Goal: Obtain resource: Download file/media

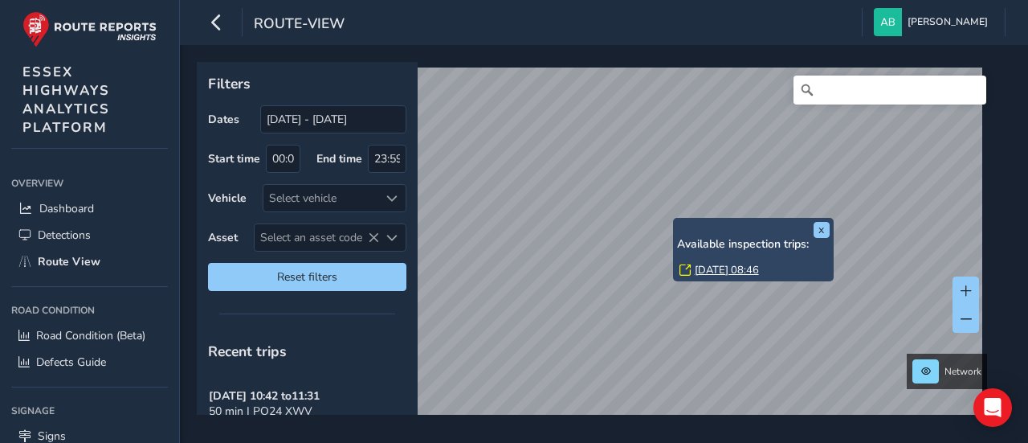
click at [678, 219] on div "x Available inspection trips: [DATE] 08:46" at bounding box center [753, 249] width 161 height 63
click at [718, 268] on link "[DATE] 08:46" at bounding box center [727, 270] width 64 height 14
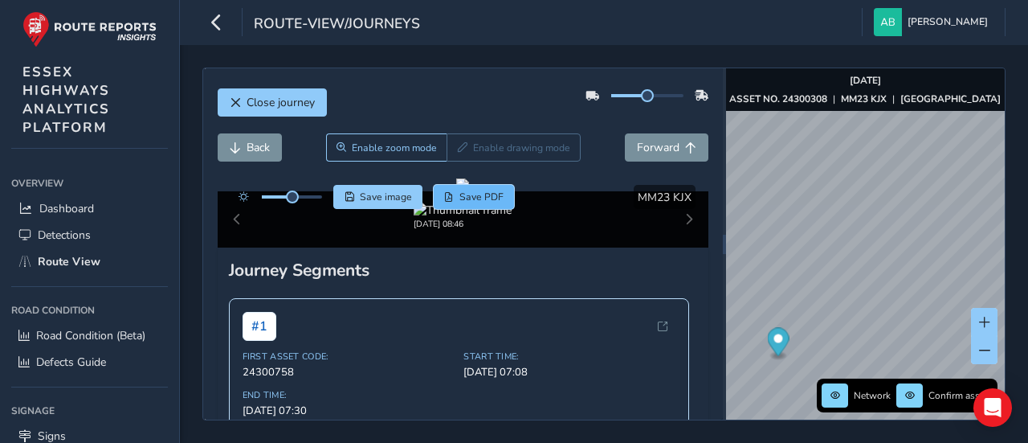
click at [476, 196] on span "Save PDF" at bounding box center [482, 196] width 44 height 13
